Goal: Information Seeking & Learning: Learn about a topic

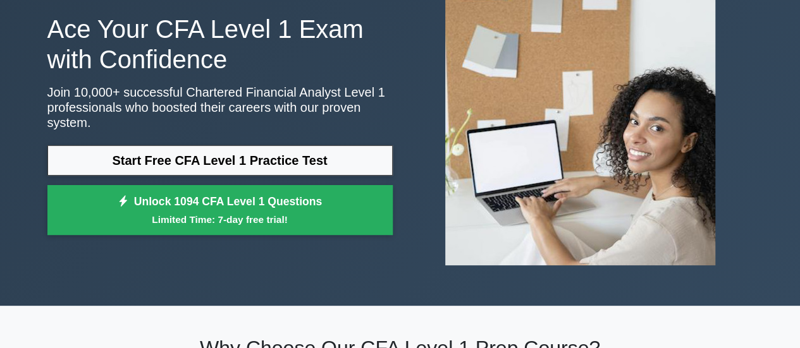
scroll to position [92, 0]
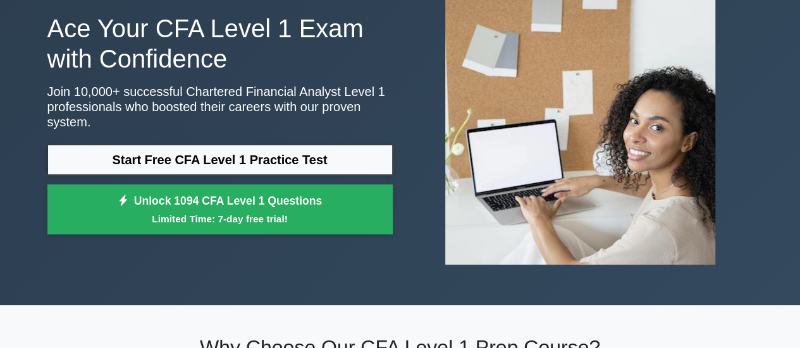
click at [212, 154] on link "Start Free CFA Level 1 Practice Test" at bounding box center [219, 160] width 345 height 30
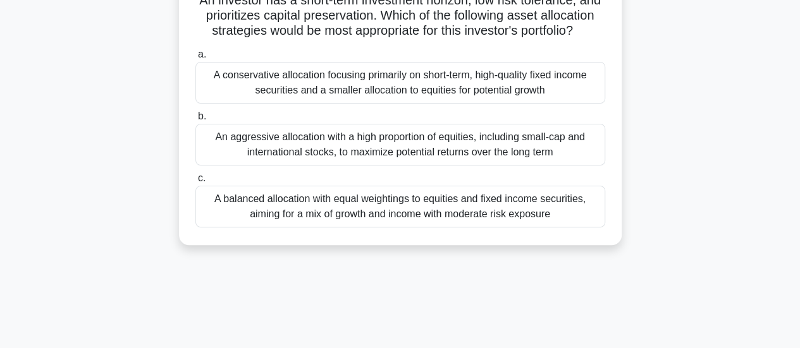
scroll to position [104, 0]
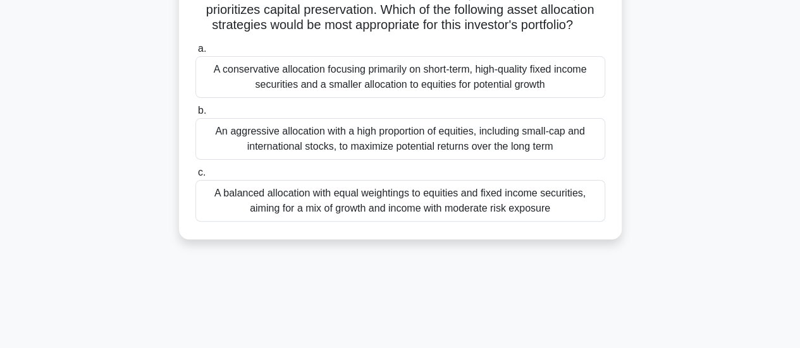
click at [242, 75] on div "A conservative allocation focusing primarily on short-term, high-quality fixed …" at bounding box center [400, 77] width 410 height 42
click at [195, 53] on input "a. A conservative allocation focusing primarily on short-term, high-quality fix…" at bounding box center [195, 49] width 0 height 8
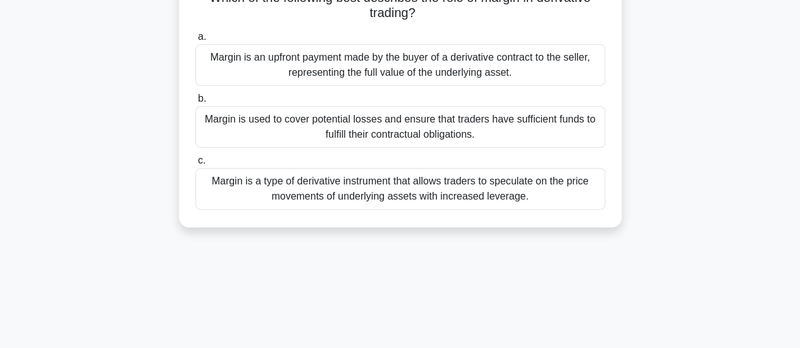
click at [242, 75] on div "Margin is an upfront payment made by the buyer of a derivative contract to the …" at bounding box center [400, 65] width 410 height 42
click at [195, 41] on input "a. [PERSON_NAME] is an upfront payment made by the buyer of a derivative contra…" at bounding box center [195, 37] width 0 height 8
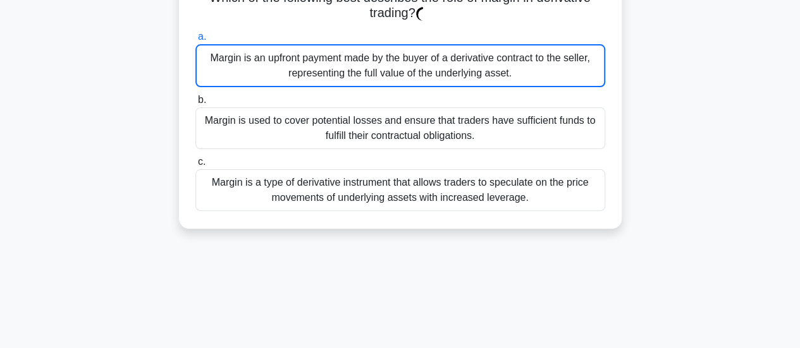
scroll to position [0, 0]
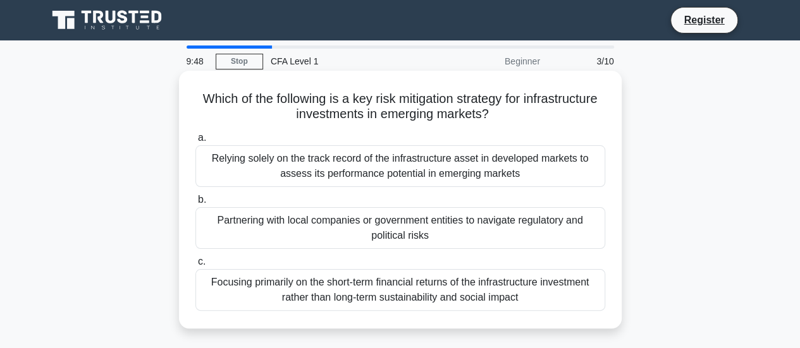
click at [256, 182] on div "Relying solely on the track record of the infrastructure asset in developed mar…" at bounding box center [400, 166] width 410 height 42
click at [195, 142] on input "a. Relying solely on the track record of the infrastructure asset in developed …" at bounding box center [195, 138] width 0 height 8
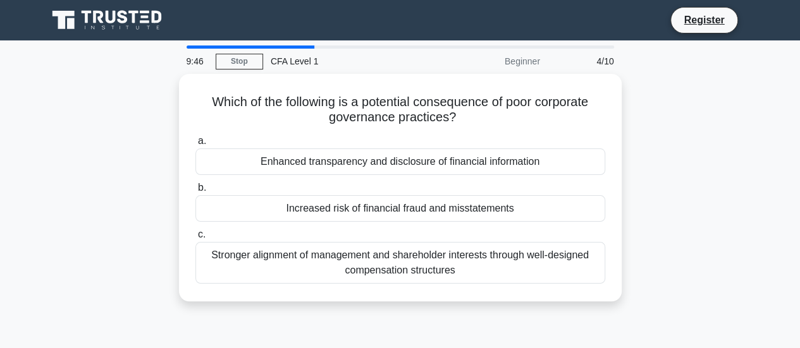
click at [256, 182] on label "b. Increased risk of financial fraud and misstatements" at bounding box center [400, 201] width 410 height 42
click at [195, 184] on input "b. Increased risk of financial fraud and misstatements" at bounding box center [195, 188] width 0 height 8
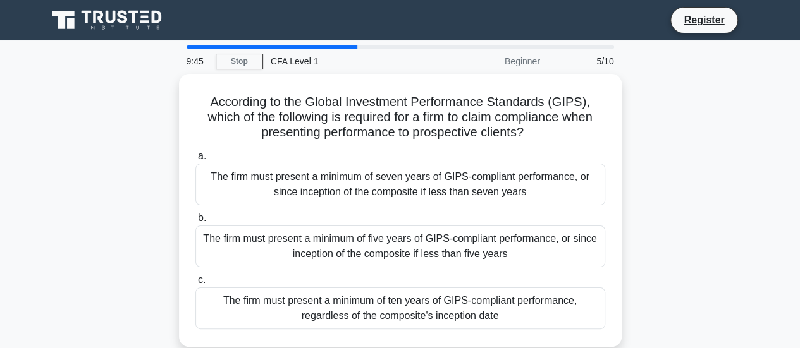
click at [256, 182] on div "The firm must present a minimum of seven years of GIPS-compliant performance, o…" at bounding box center [400, 185] width 410 height 42
click at [195, 161] on input "a. The firm must present a minimum of seven years of GIPS-compliant performance…" at bounding box center [195, 156] width 0 height 8
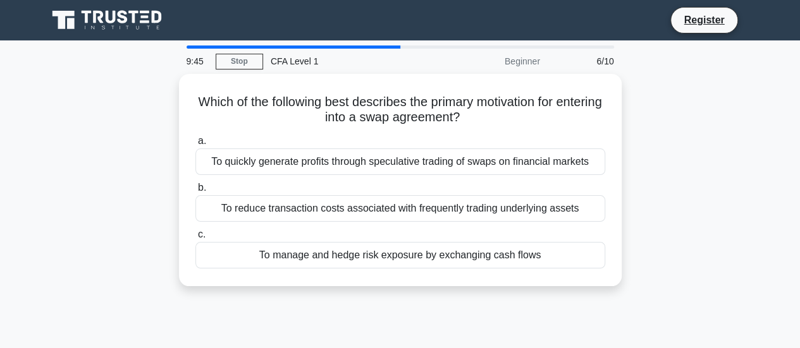
click at [256, 182] on label "b. To reduce transaction costs associated with frequently trading underlying as…" at bounding box center [400, 201] width 410 height 42
click at [195, 184] on input "b. To reduce transaction costs associated with frequently trading underlying as…" at bounding box center [195, 188] width 0 height 8
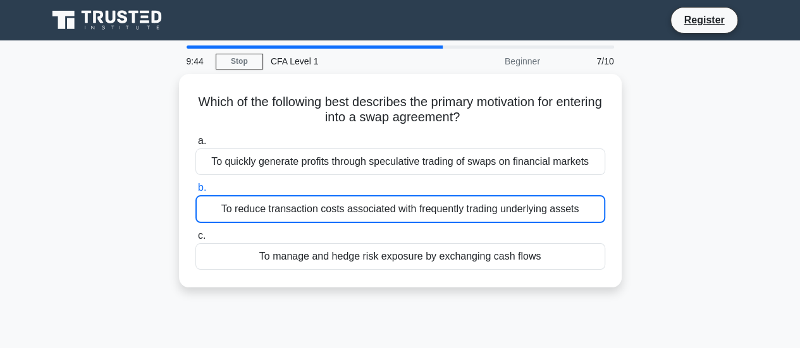
click at [256, 182] on label "b. To reduce transaction costs associated with frequently trading underlying as…" at bounding box center [400, 201] width 410 height 43
click at [195, 184] on input "b. To reduce transaction costs associated with frequently trading underlying as…" at bounding box center [195, 188] width 0 height 8
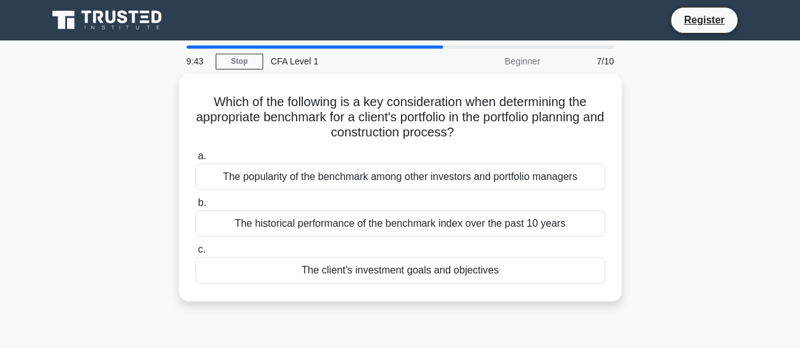
click at [256, 182] on div "The popularity of the benchmark among other investors and portfolio managers" at bounding box center [400, 177] width 410 height 27
click at [195, 161] on input "a. The popularity of the benchmark among other investors and portfolio managers" at bounding box center [195, 156] width 0 height 8
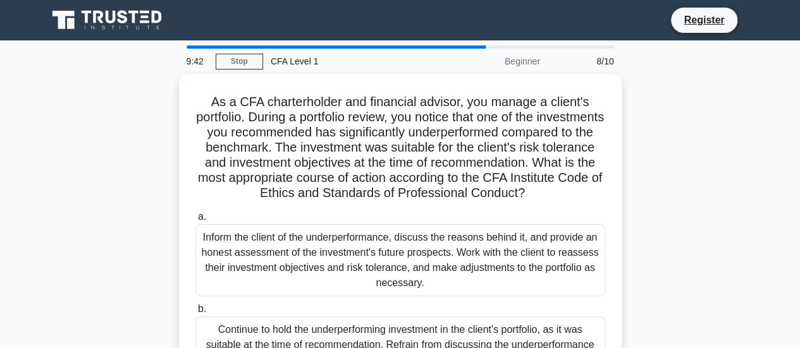
click at [259, 202] on h5 "As a CFA charterholder and financial advisor, you manage a client's portfolio. …" at bounding box center [400, 148] width 412 height 108
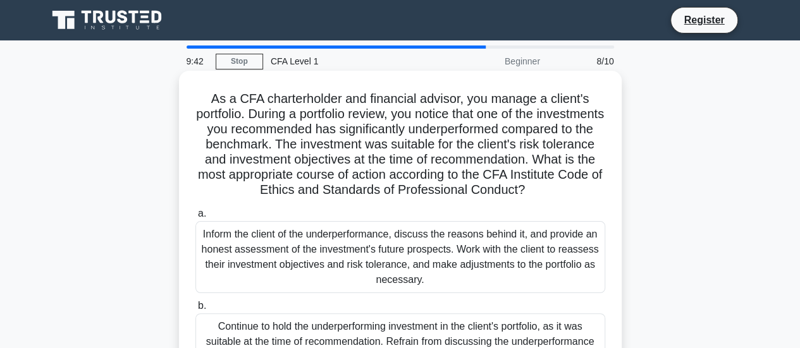
click at [256, 257] on div "Inform the client of the underperformance, discuss the reasons behind it, and p…" at bounding box center [400, 257] width 410 height 72
click at [195, 218] on input "a. Inform the client of the underperformance, discuss the reasons behind it, an…" at bounding box center [195, 214] width 0 height 8
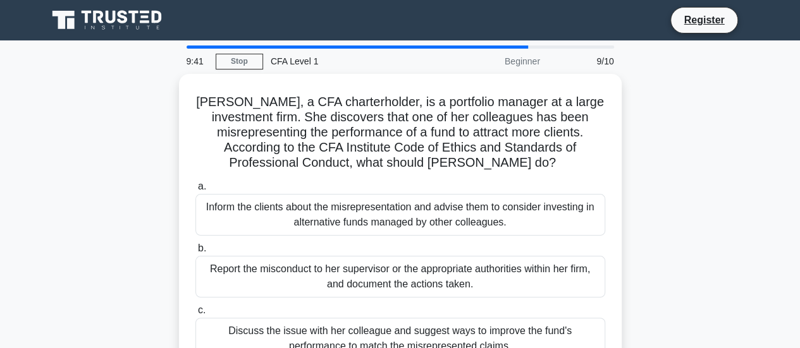
click at [256, 257] on div "Report the misconduct to her supervisor or the appropriate authorities within h…" at bounding box center [400, 277] width 410 height 42
click at [195, 253] on input "b. Report the misconduct to her supervisor or the appropriate authorities withi…" at bounding box center [195, 249] width 0 height 8
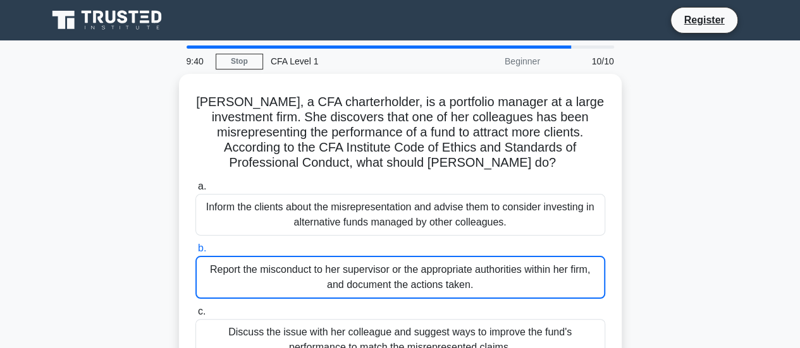
click at [256, 257] on div "Report the misconduct to her supervisor or the appropriate authorities within h…" at bounding box center [400, 277] width 410 height 43
click at [195, 253] on input "b. Report the misconduct to her supervisor or the appropriate authorities withi…" at bounding box center [195, 249] width 0 height 8
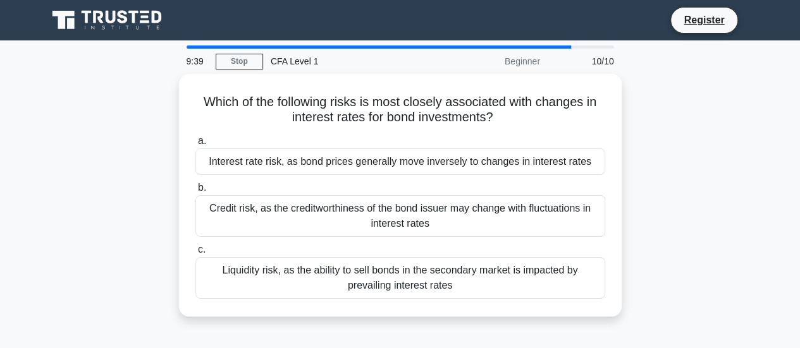
click at [256, 257] on div "Liquidity risk, as the ability to sell bonds in the secondary market is impacte…" at bounding box center [400, 278] width 410 height 42
click at [195, 254] on input "c. Liquidity risk, as the ability to sell bonds in the secondary market is impa…" at bounding box center [195, 250] width 0 height 8
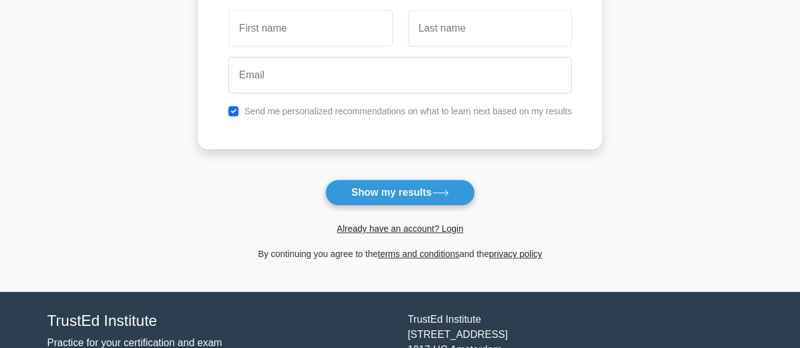
scroll to position [285, 0]
